Goal: Navigation & Orientation: Find specific page/section

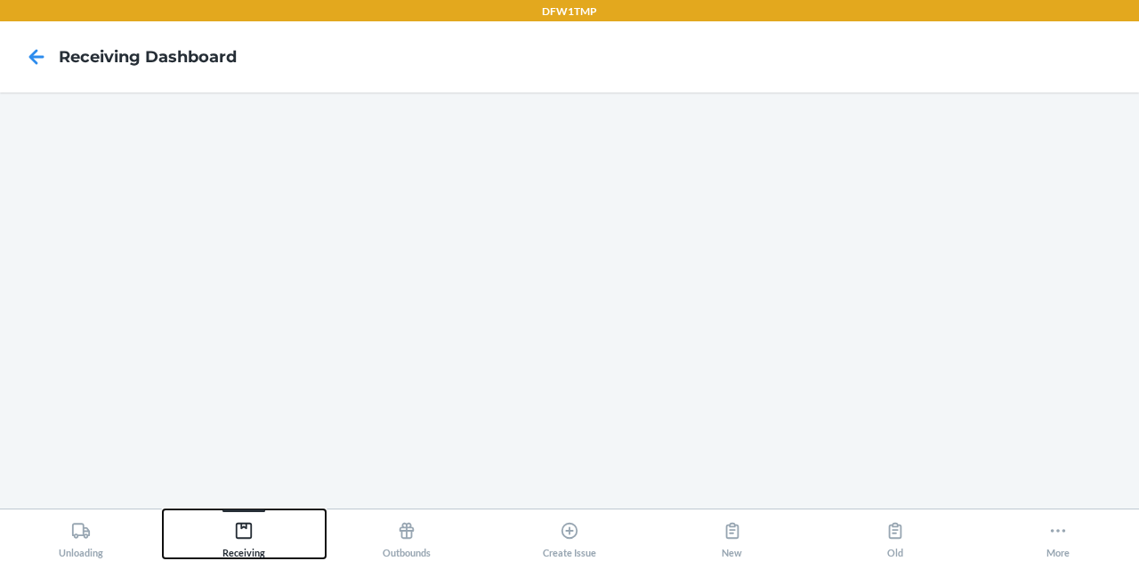
click at [247, 546] on div "Receiving" at bounding box center [243, 536] width 43 height 44
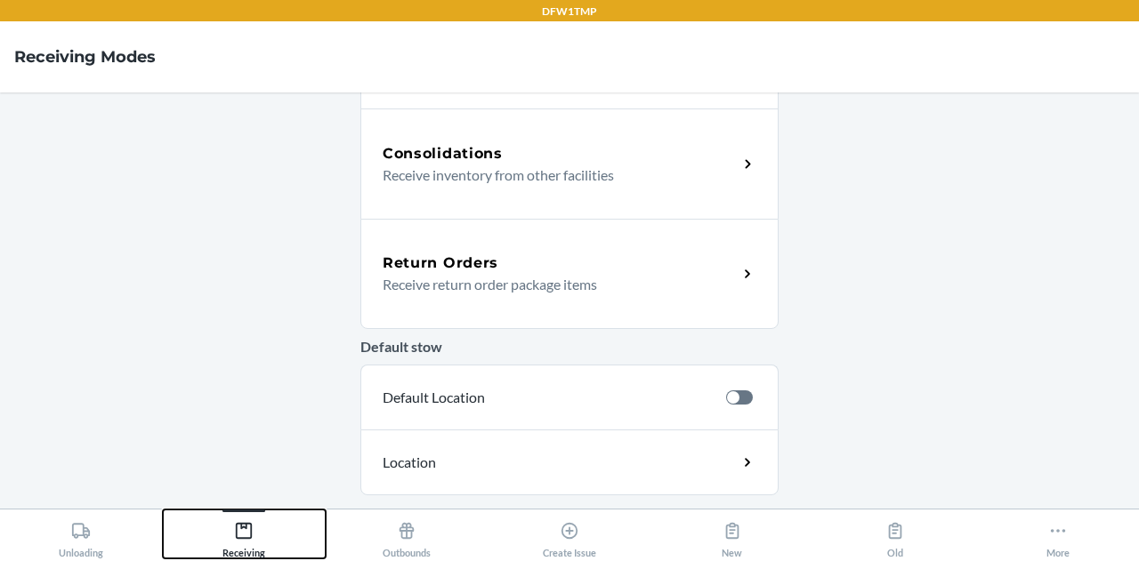
scroll to position [677, 0]
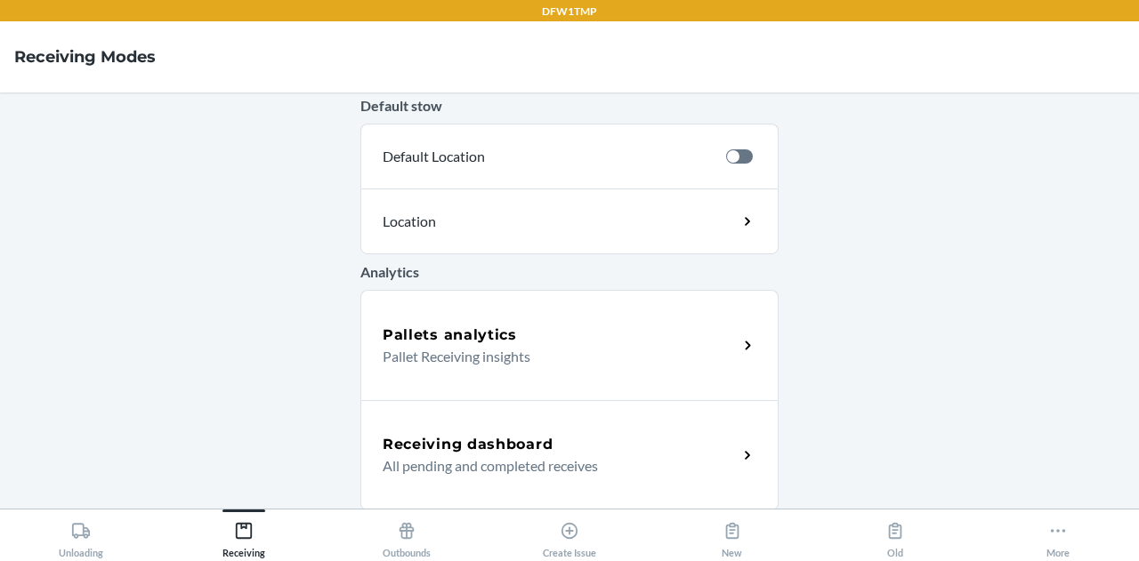
click at [556, 437] on div "Receiving dashboard" at bounding box center [560, 444] width 355 height 21
